Goal: Task Accomplishment & Management: Manage account settings

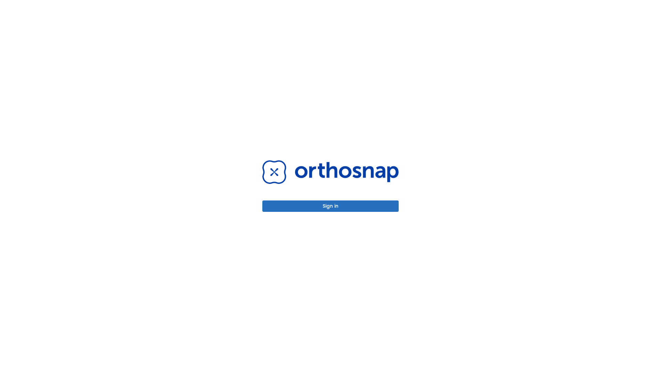
click at [331, 206] on button "Sign in" at bounding box center [330, 205] width 136 height 11
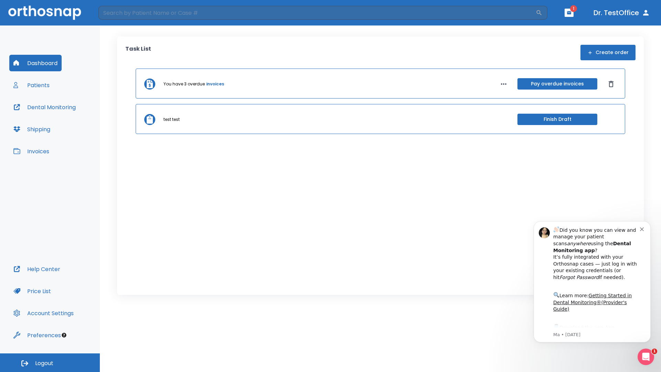
click at [50, 363] on span "Logout" at bounding box center [44, 364] width 18 height 8
